Goal: Navigation & Orientation: Find specific page/section

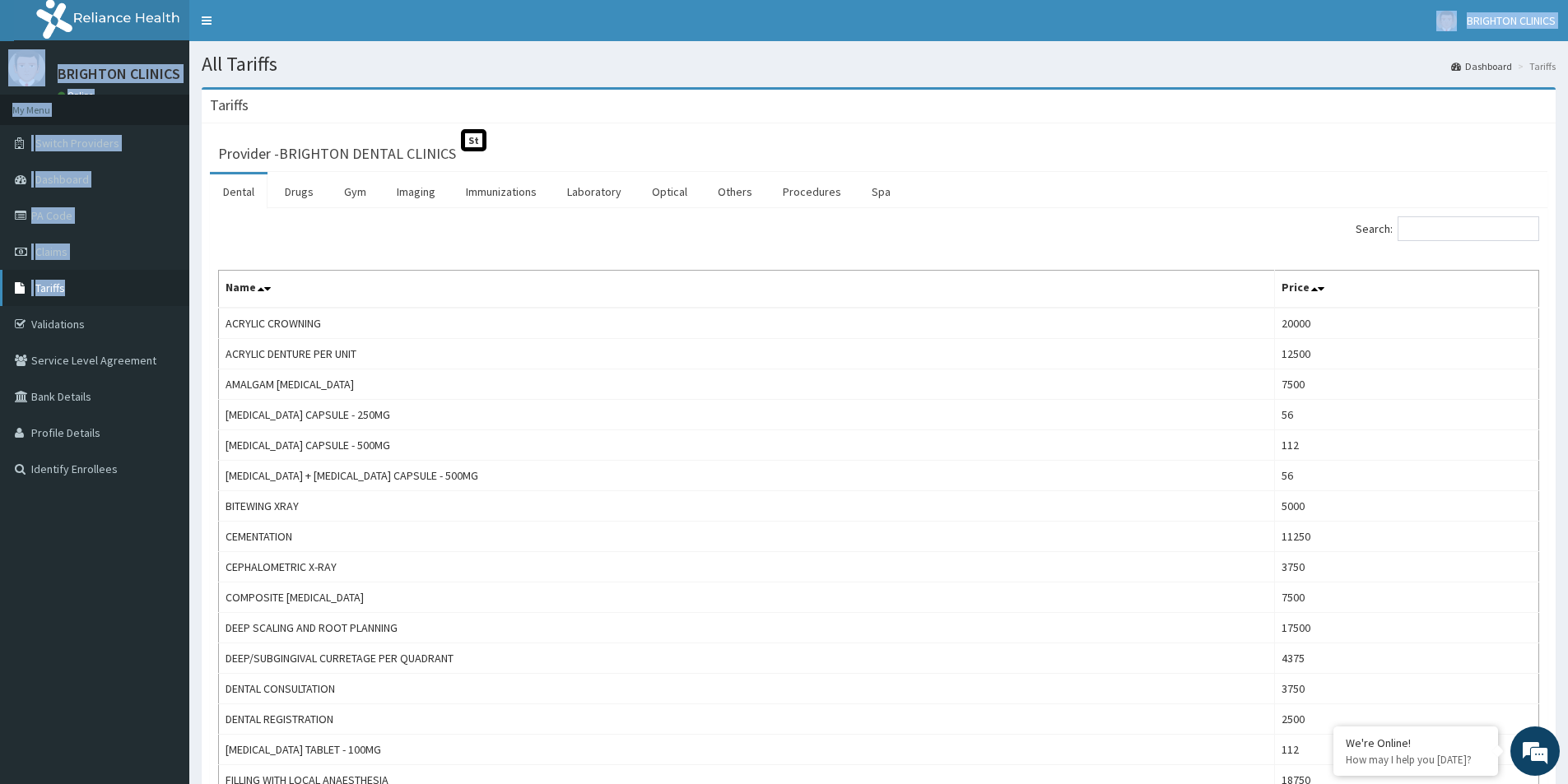
drag, startPoint x: 281, startPoint y: 39, endPoint x: 17, endPoint y: 291, distance: 365.0
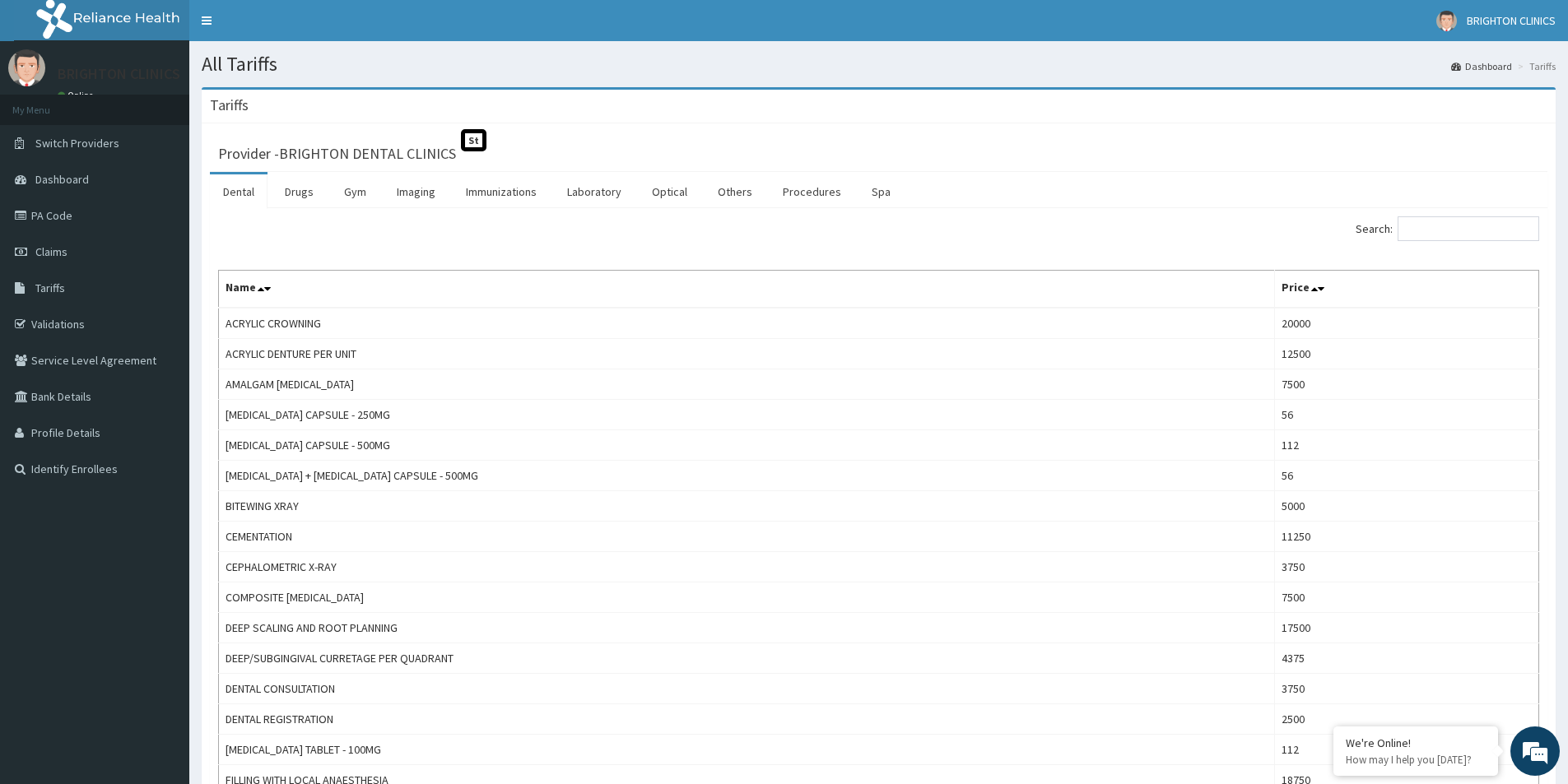
drag, startPoint x: 610, startPoint y: 320, endPoint x: 260, endPoint y: 253, distance: 356.4
click at [604, 320] on td "ACRYLIC CROWNING" at bounding box center [747, 323] width 1056 height 31
click at [75, 206] on link "PA Code" at bounding box center [94, 215] width 190 height 36
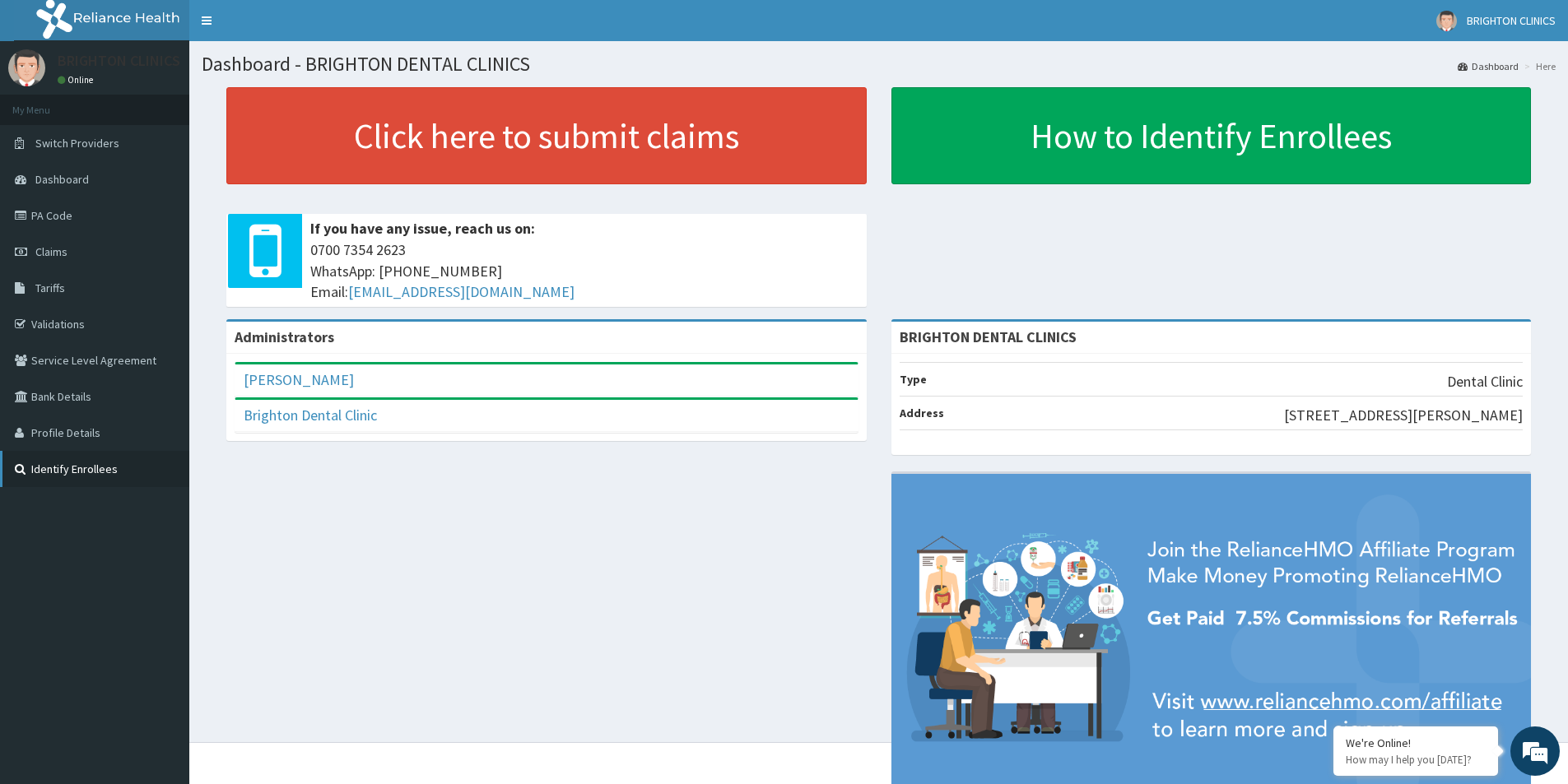
click at [62, 465] on link "Identify Enrollees" at bounding box center [94, 468] width 190 height 36
click at [47, 223] on link "PA Code" at bounding box center [94, 215] width 190 height 36
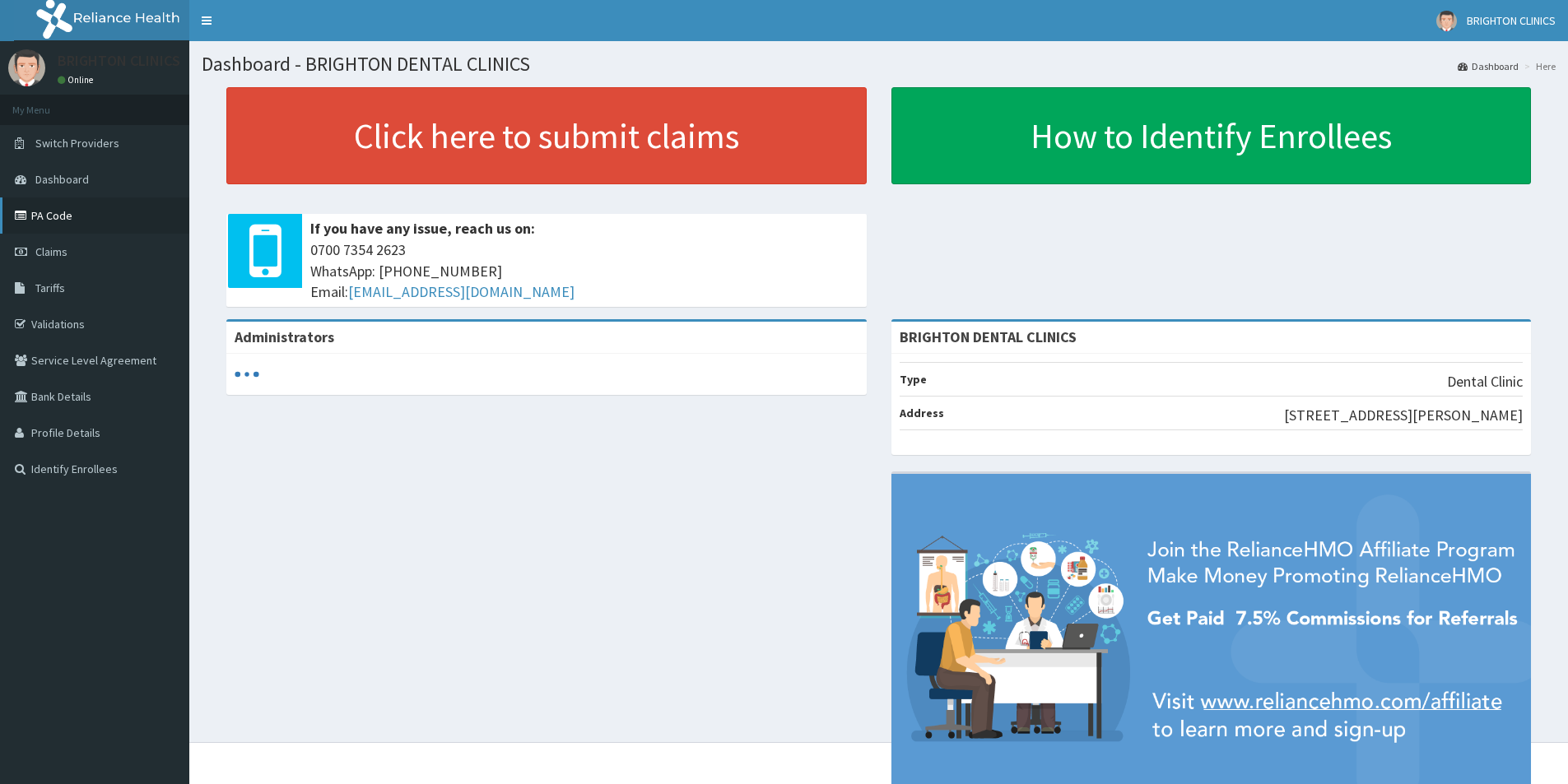
click at [37, 208] on link "PA Code" at bounding box center [94, 215] width 190 height 36
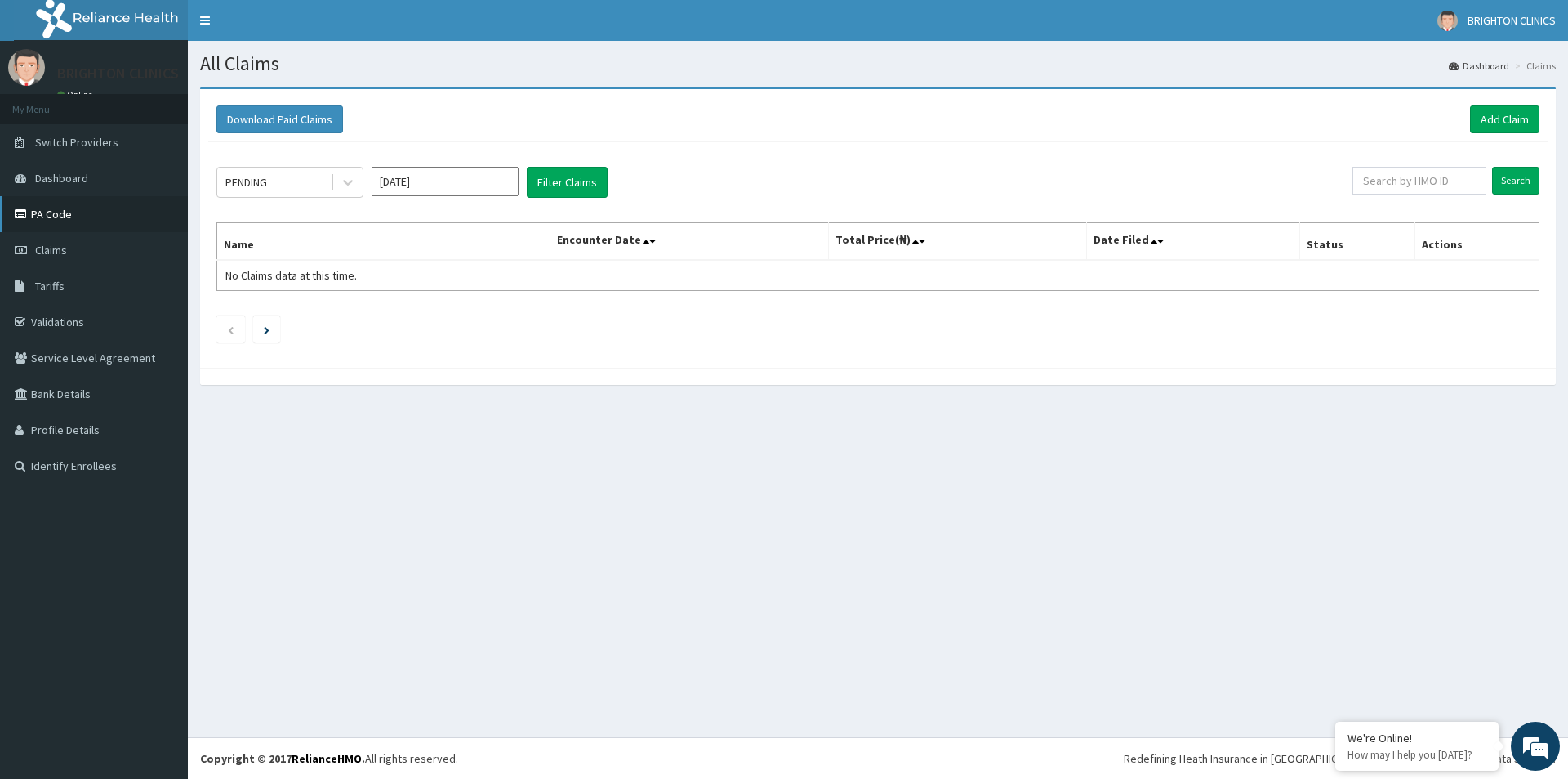
click at [56, 215] on link "PA Code" at bounding box center [94, 213] width 188 height 36
